Goal: Task Accomplishment & Management: Use online tool/utility

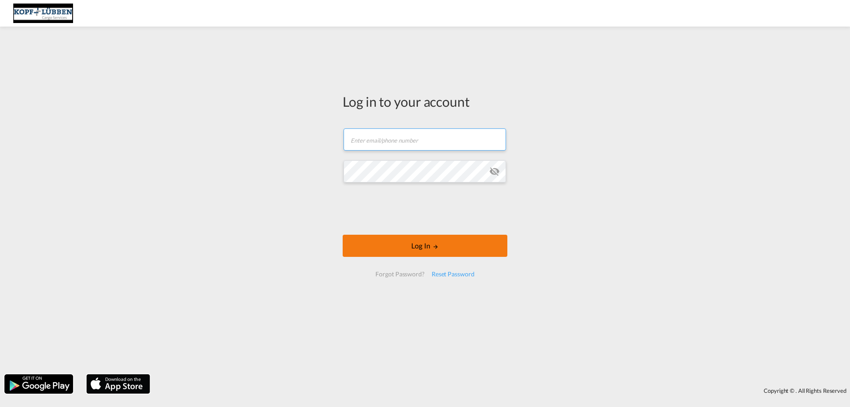
type input "[EMAIL_ADDRESS][PERSON_NAME][DOMAIN_NAME]"
click at [379, 243] on button "Log In" at bounding box center [425, 246] width 165 height 22
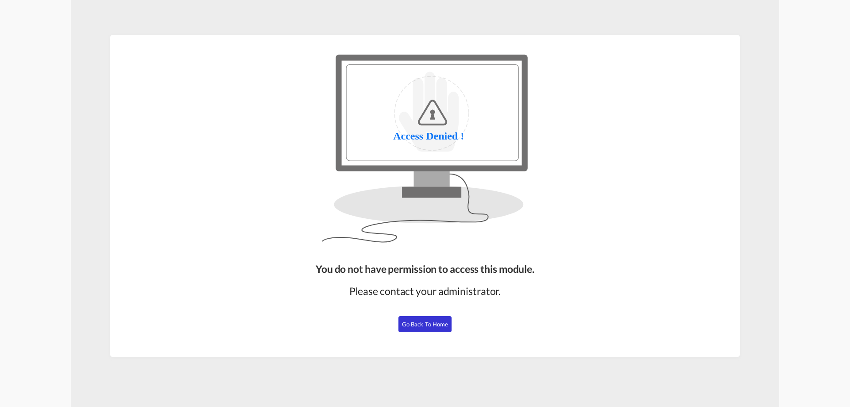
click at [408, 324] on span "Go Back to Home" at bounding box center [425, 323] width 46 height 7
